Goal: Task Accomplishment & Management: Use online tool/utility

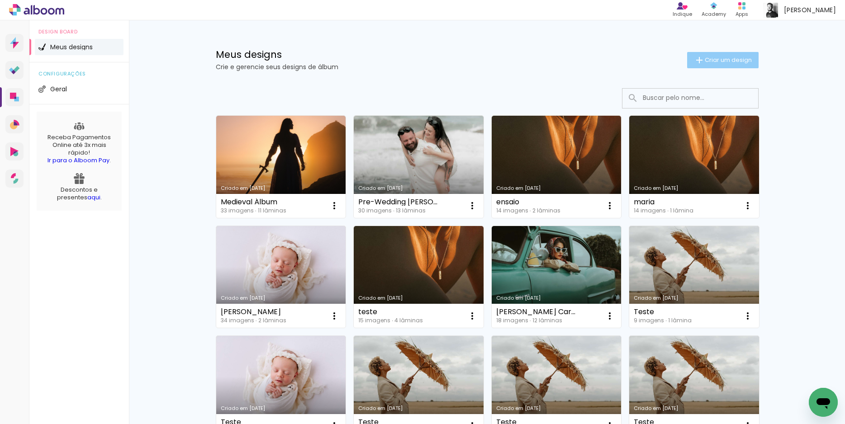
click at [687, 61] on paper-button "Criar um design" at bounding box center [723, 60] width 72 height 16
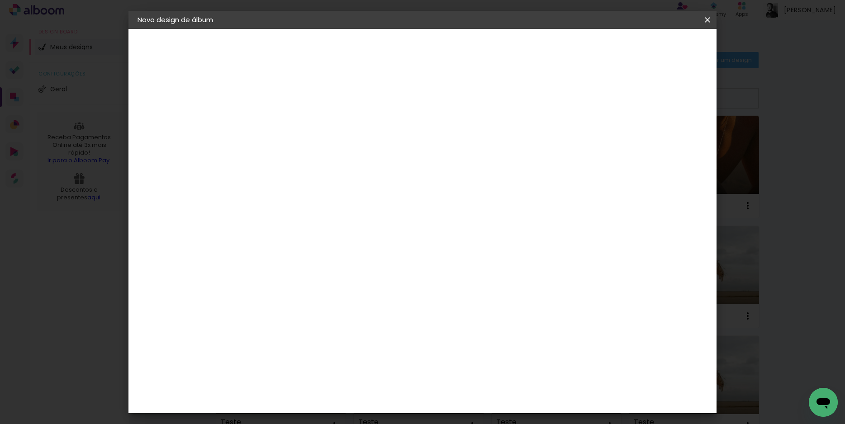
click at [286, 125] on input at bounding box center [286, 121] width 0 height 14
click at [286, 118] on input at bounding box center [286, 121] width 0 height 14
type input "f"
type input "Formatura"
type paper-input "Formatura"
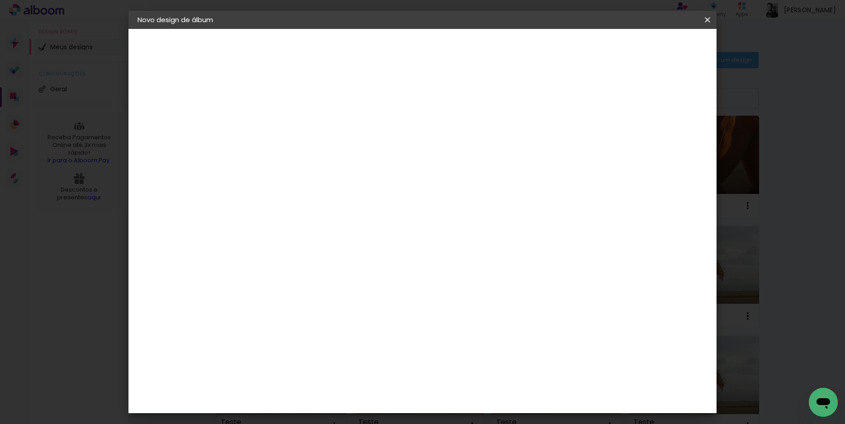
click at [0, 0] on slot "Avançar" at bounding box center [0, 0] width 0 height 0
click at [325, 255] on div "DM Encadernadora" at bounding box center [308, 262] width 56 height 14
click at [0, 0] on slot "Avançar" at bounding box center [0, 0] width 0 height 0
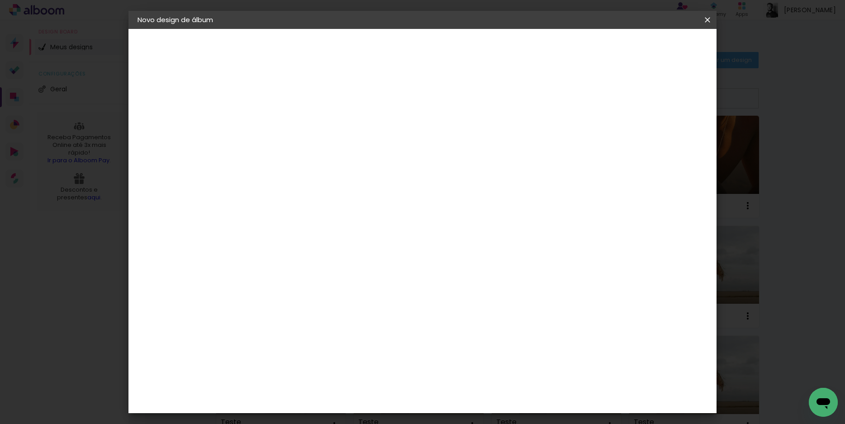
click at [347, 142] on span "15 × 20" at bounding box center [326, 146] width 42 height 19
click at [380, 193] on span "25 × 30 cm" at bounding box center [363, 202] width 33 height 19
click at [380, 156] on span "20 × 25 cm" at bounding box center [363, 165] width 33 height 19
click at [0, 0] on slot "Avançar" at bounding box center [0, 0] width 0 height 0
click at [0, 0] on slot "Mostrar sangria" at bounding box center [0, 0] width 0 height 0
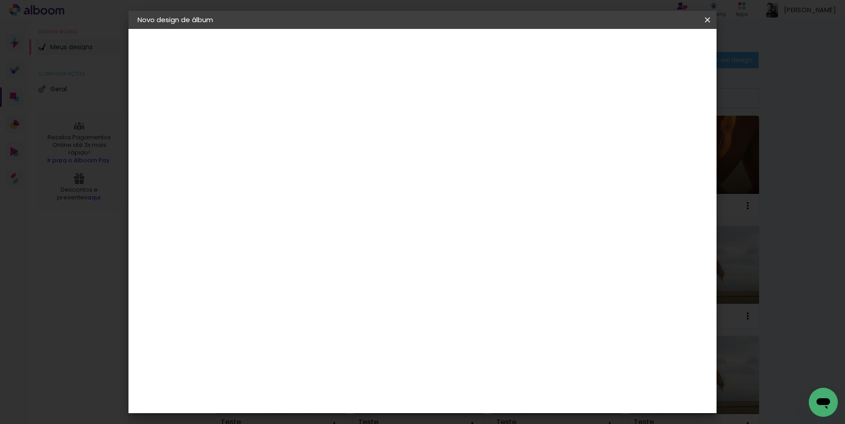
type paper-checkbox "on"
click at [600, 100] on div at bounding box center [596, 98] width 8 height 8
